Goal: Book appointment/travel/reservation

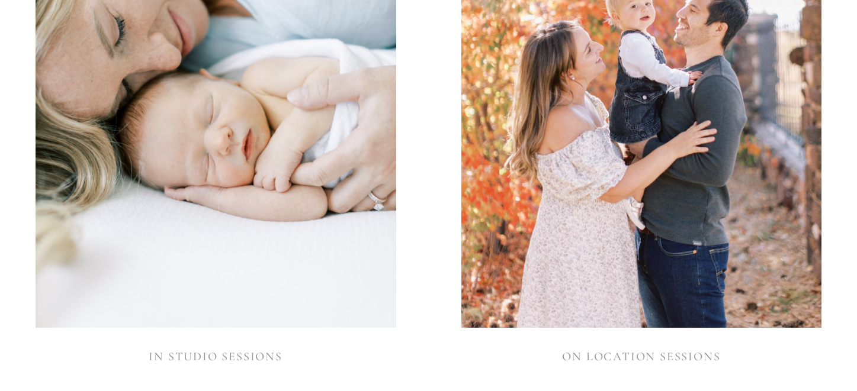
scroll to position [1227, 0]
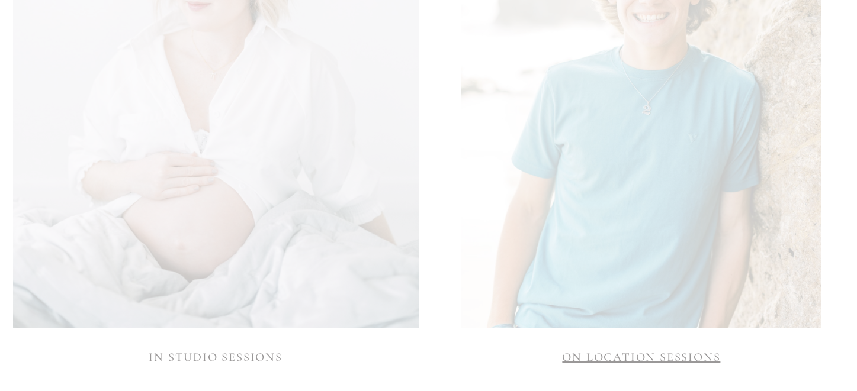
click at [605, 358] on link "ON LOCATION SESSIONS" at bounding box center [641, 358] width 158 height 14
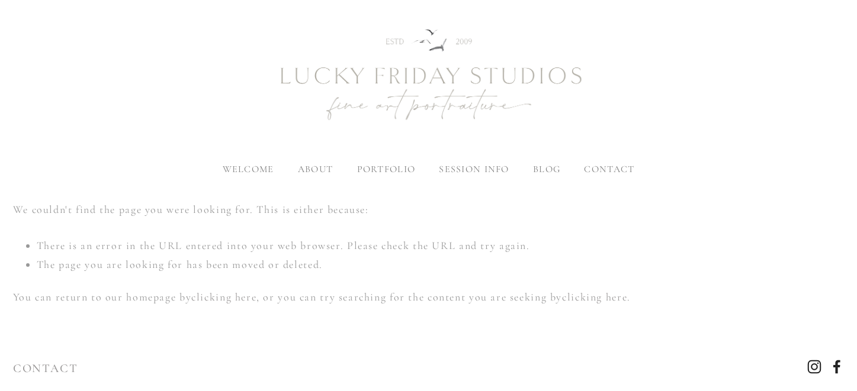
scroll to position [104, 0]
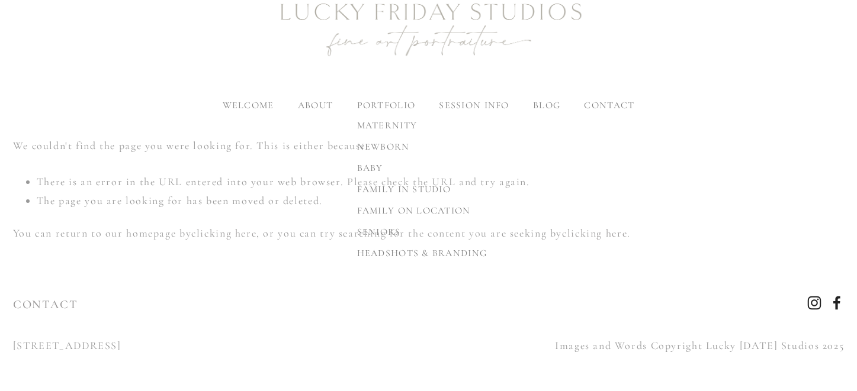
click at [382, 145] on span "newborn" at bounding box center [383, 147] width 53 height 12
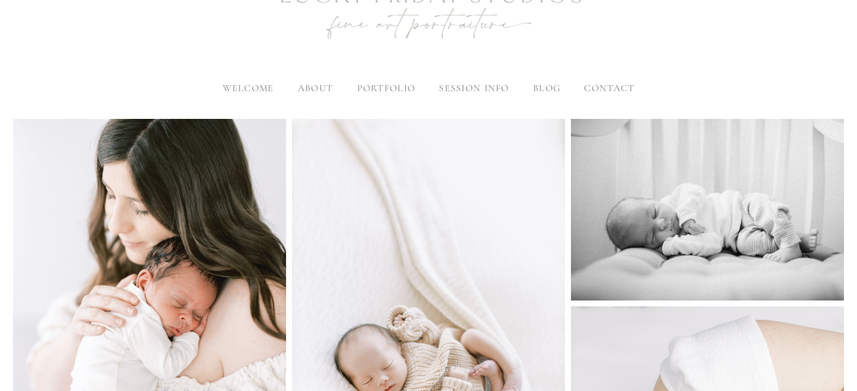
scroll to position [144, 0]
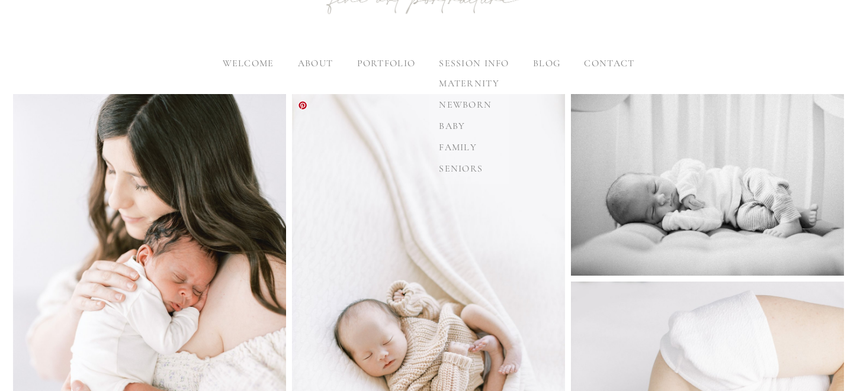
click at [466, 105] on span "newborn" at bounding box center [465, 105] width 53 height 12
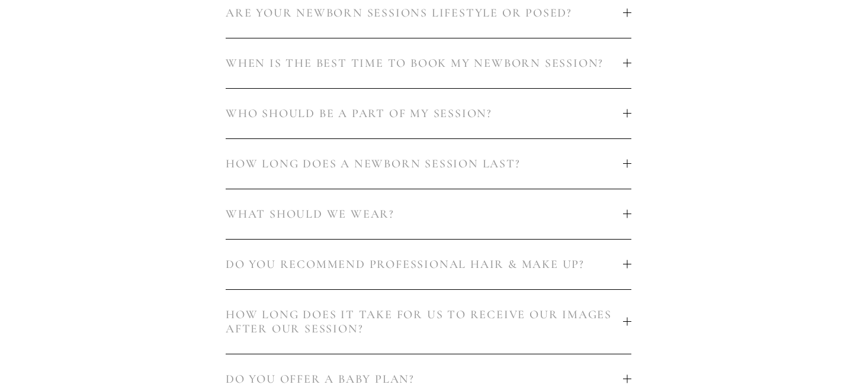
scroll to position [779, 0]
click at [628, 7] on div at bounding box center [627, 9] width 8 height 8
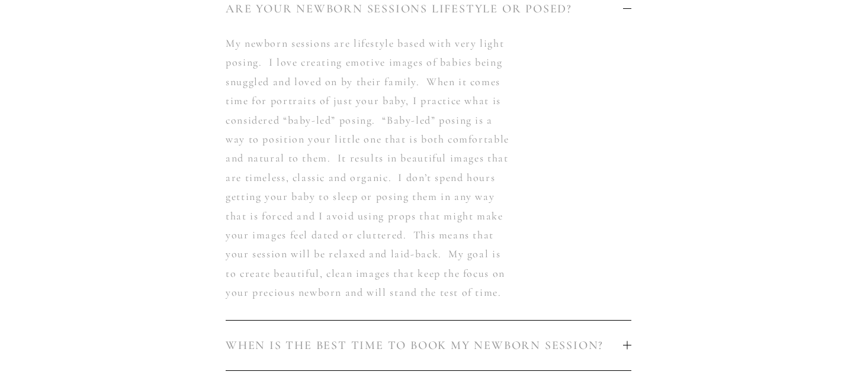
click at [628, 7] on div at bounding box center [627, 9] width 8 height 8
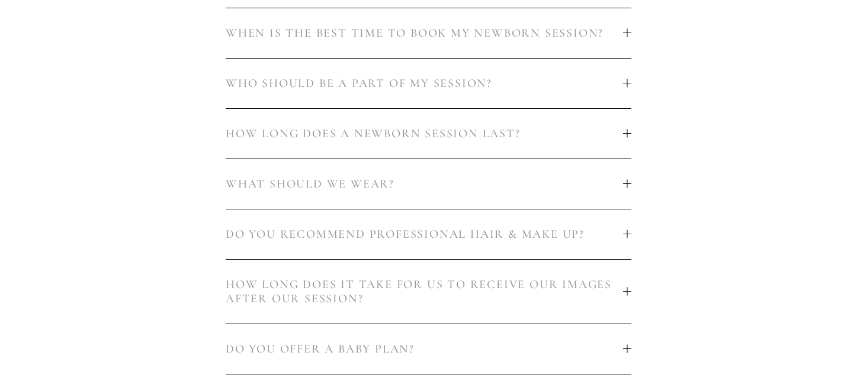
scroll to position [806, 0]
click at [628, 32] on div at bounding box center [627, 31] width 8 height 1
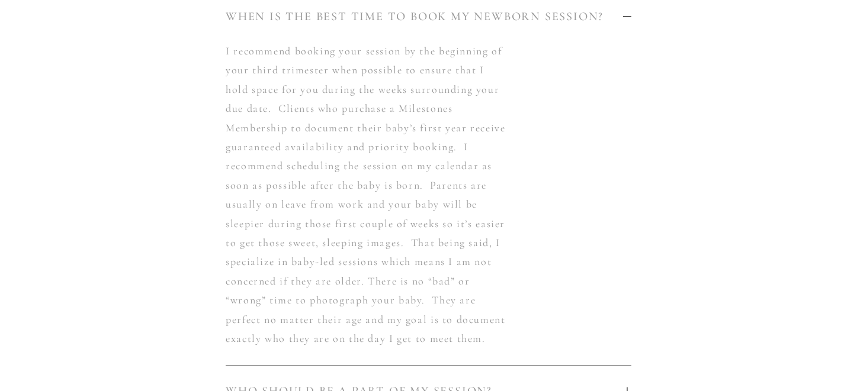
scroll to position [823, 0]
click at [622, 13] on span "WHEN IS THE BEST TIME TO BOOK MY NEWBORN SESSION?" at bounding box center [424, 15] width 397 height 14
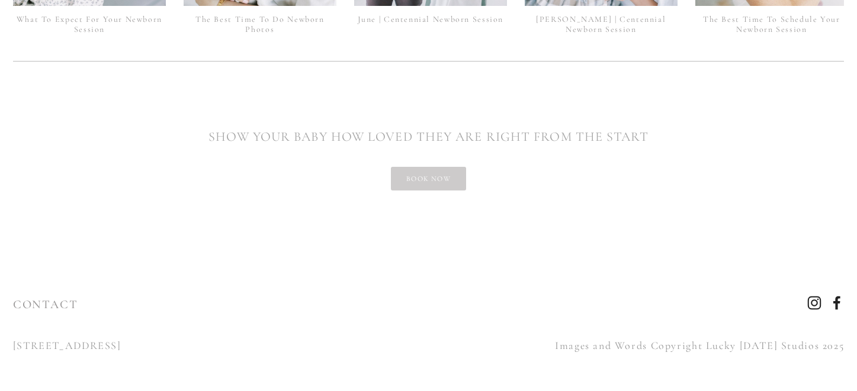
scroll to position [2868, 0]
click at [448, 181] on link "book now" at bounding box center [428, 179] width 75 height 24
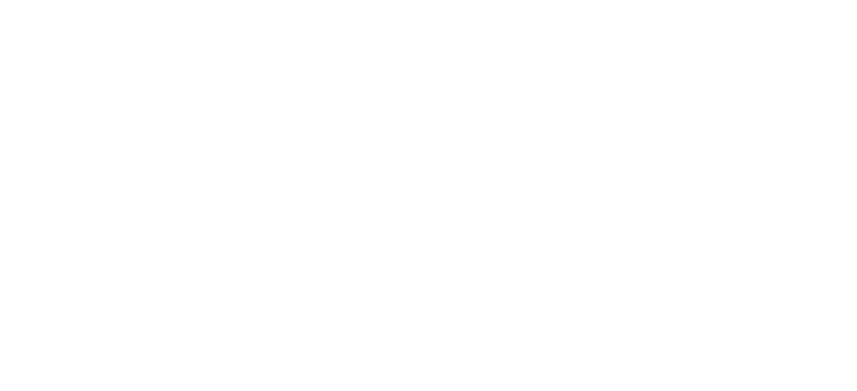
scroll to position [1295, 0]
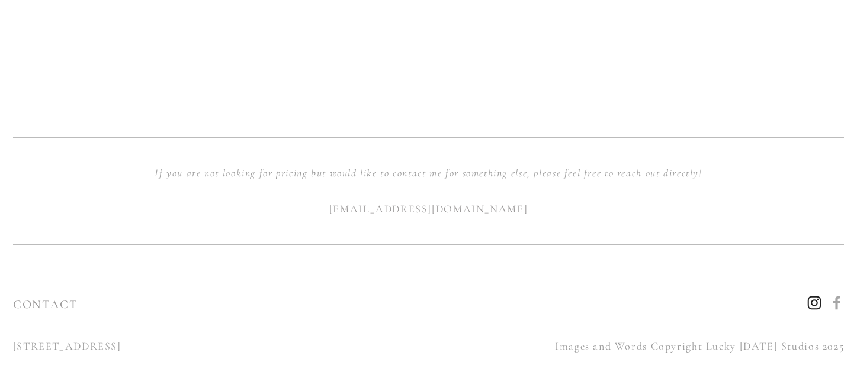
click at [814, 302] on use "Instagram" at bounding box center [814, 303] width 28 height 28
